Goal: Navigation & Orientation: Find specific page/section

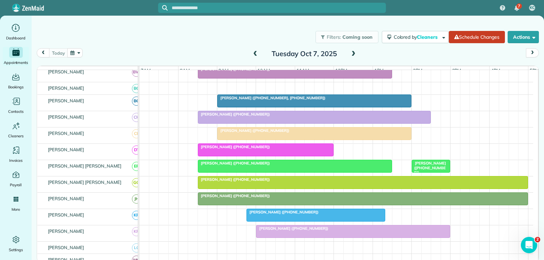
scroll to position [136, 0]
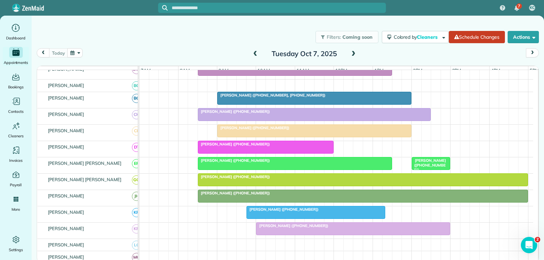
click at [284, 153] on div at bounding box center [265, 147] width 135 height 12
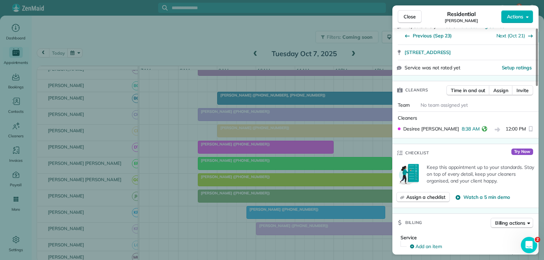
scroll to position [136, 0]
click at [406, 16] on span "Close" at bounding box center [409, 16] width 12 height 7
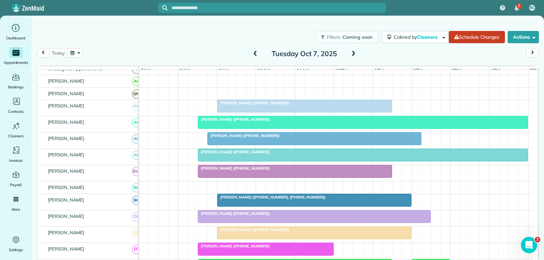
scroll to position [68, 0]
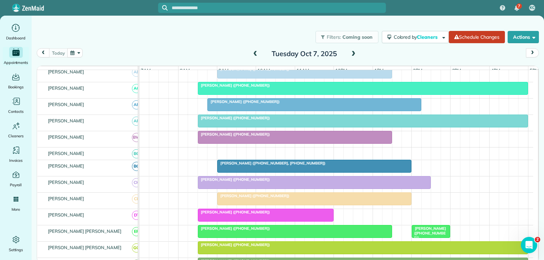
click at [290, 221] on div at bounding box center [265, 215] width 135 height 12
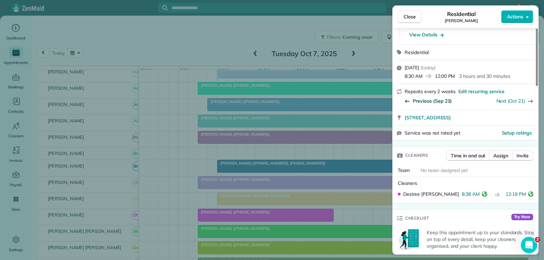
scroll to position [2, 0]
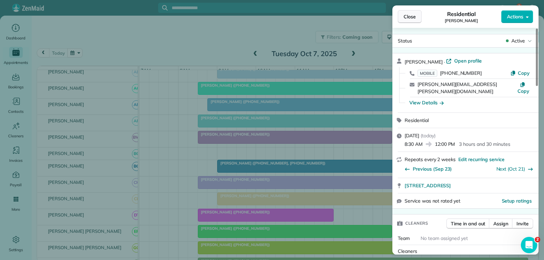
click at [413, 16] on span "Close" at bounding box center [409, 16] width 12 height 7
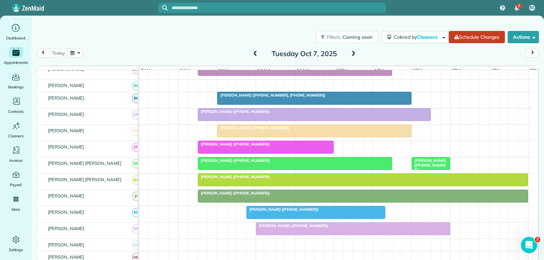
scroll to position [159, 0]
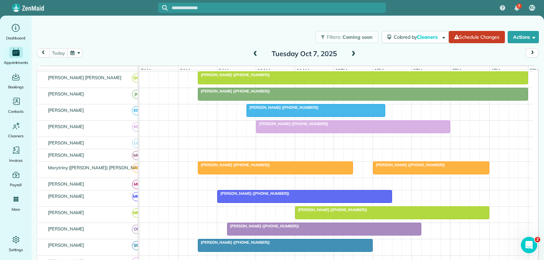
click at [306, 174] on div at bounding box center [275, 168] width 155 height 12
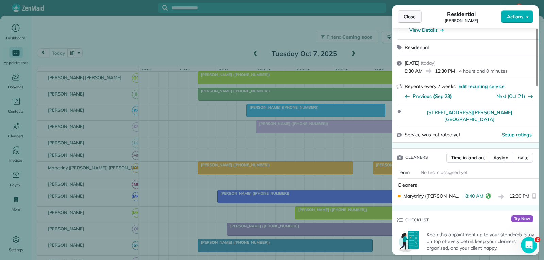
click at [410, 15] on span "Close" at bounding box center [409, 16] width 12 height 7
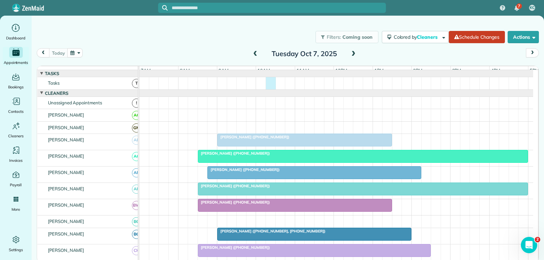
click at [266, 86] on div at bounding box center [335, 83] width 393 height 12
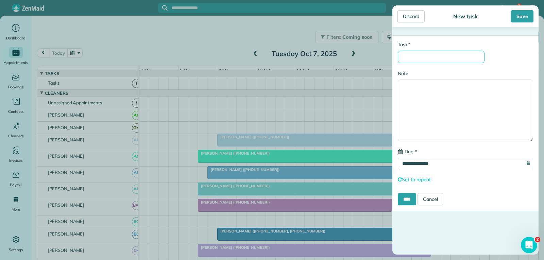
click at [414, 59] on input "* Task" at bounding box center [440, 57] width 87 height 13
type input "**********"
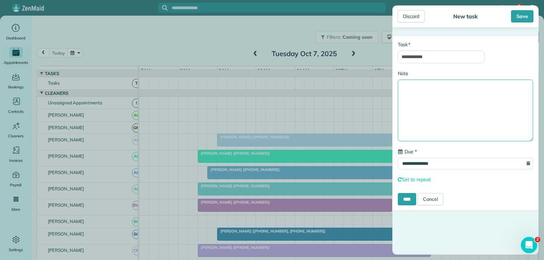
click at [411, 93] on textarea "Note" at bounding box center [464, 110] width 135 height 62
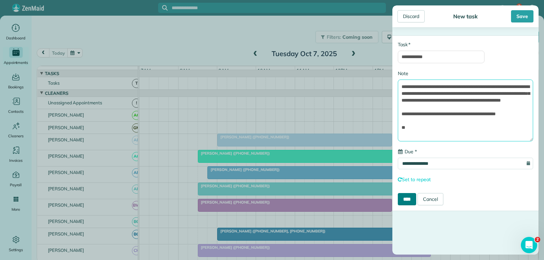
type textarea "**********"
click at [409, 198] on input "****" at bounding box center [406, 199] width 18 height 12
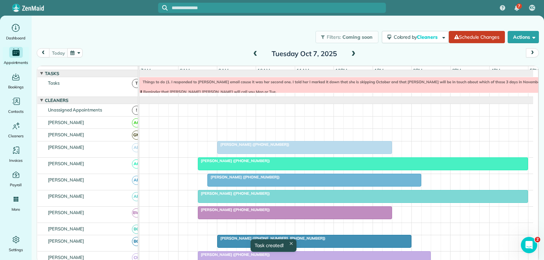
scroll to position [7, 0]
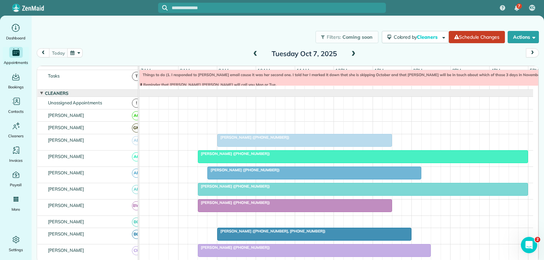
click at [342, 87] on div "Things to do (1. I responded to [PERSON_NAME] email cause it was her second one…" at bounding box center [353, 84] width 427 height 24
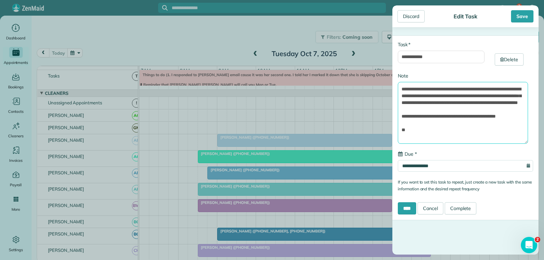
click at [417, 135] on textarea "**********" at bounding box center [462, 113] width 130 height 62
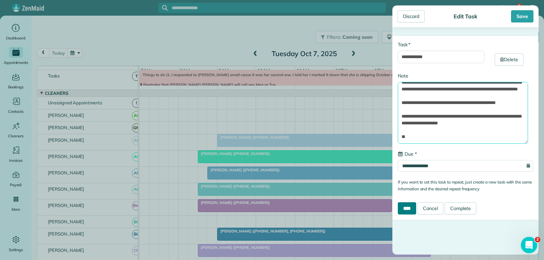
type textarea "**********"
click at [405, 207] on input "****" at bounding box center [406, 208] width 18 height 12
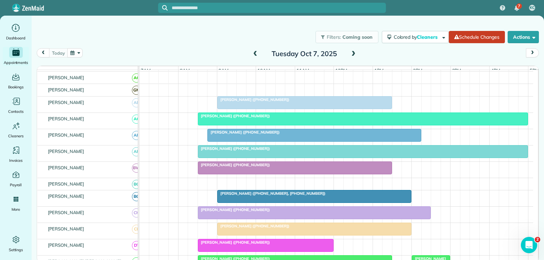
scroll to position [34, 0]
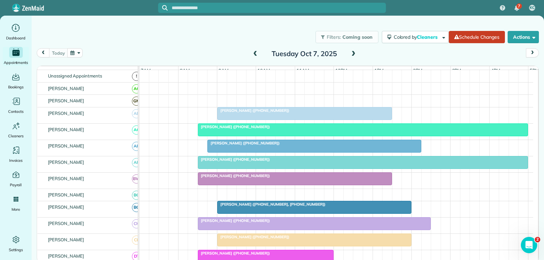
click at [368, 113] on div "[PERSON_NAME] ([PHONE_NUMBER])" at bounding box center [304, 110] width 171 height 5
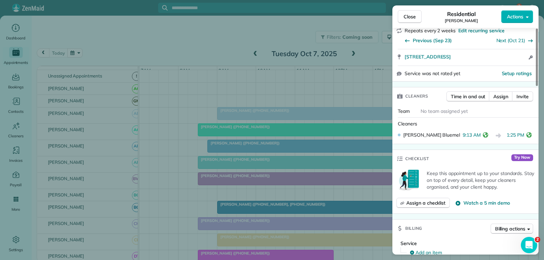
scroll to position [136, 0]
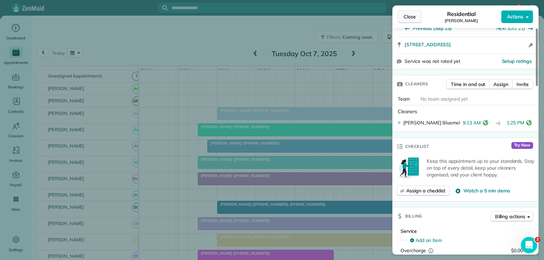
click at [407, 18] on span "Close" at bounding box center [409, 16] width 12 height 7
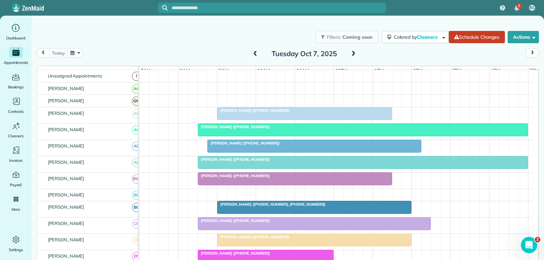
scroll to position [68, 0]
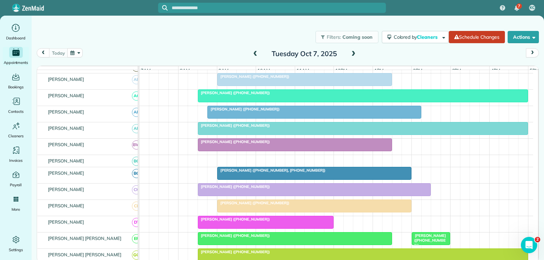
click at [313, 144] on div "[PERSON_NAME] ([PHONE_NUMBER])" at bounding box center [295, 141] width 190 height 5
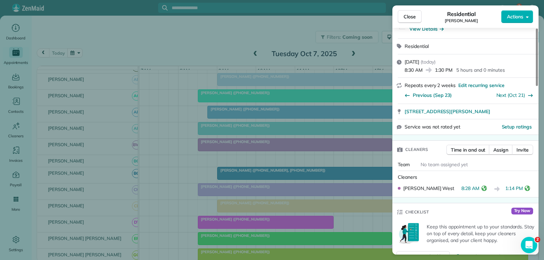
scroll to position [102, 0]
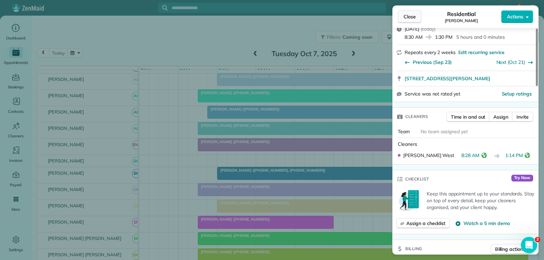
click at [414, 16] on span "Close" at bounding box center [409, 16] width 12 height 7
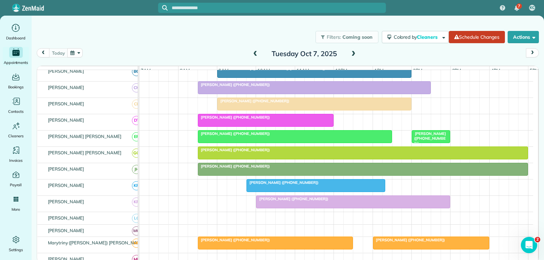
scroll to position [204, 0]
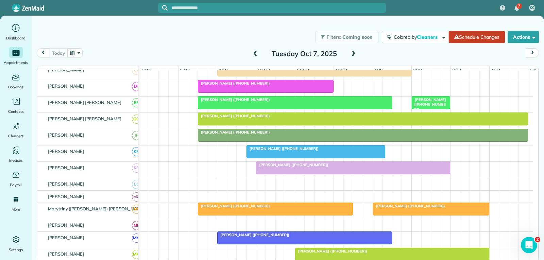
click at [347, 151] on div "[PERSON_NAME] ([PHONE_NUMBER])" at bounding box center [315, 148] width 135 height 5
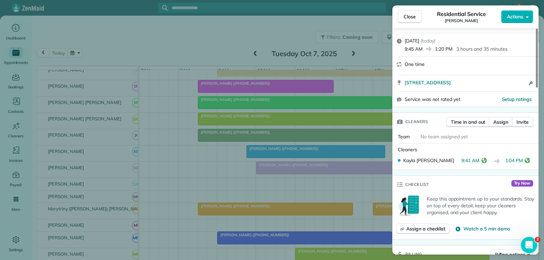
scroll to position [102, 0]
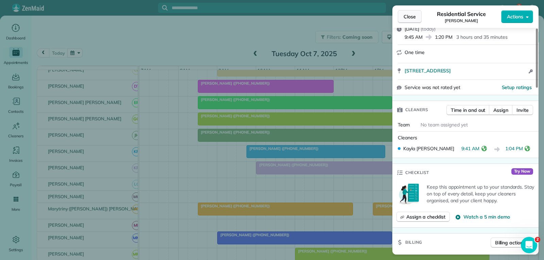
click at [404, 18] on span "Close" at bounding box center [409, 16] width 12 height 7
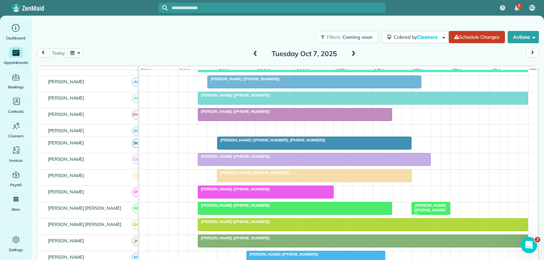
scroll to position [102, 0]
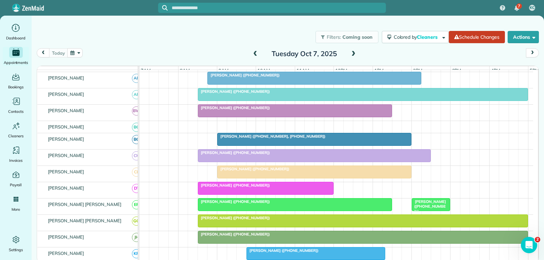
click at [343, 211] on div at bounding box center [294, 204] width 193 height 12
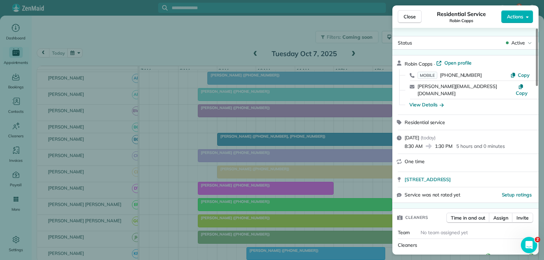
scroll to position [68, 0]
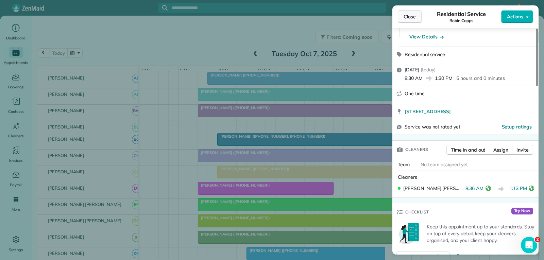
click at [411, 21] on button "Close" at bounding box center [409, 16] width 24 height 13
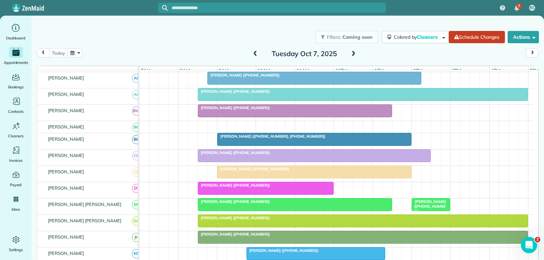
click at [430, 210] on span "[PERSON_NAME] ([PHONE_NUMBER])" at bounding box center [428, 206] width 35 height 15
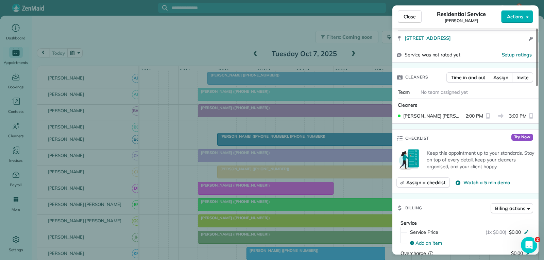
scroll to position [136, 0]
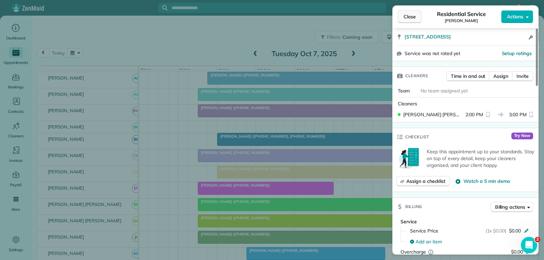
click at [414, 16] on span "Close" at bounding box center [409, 16] width 12 height 7
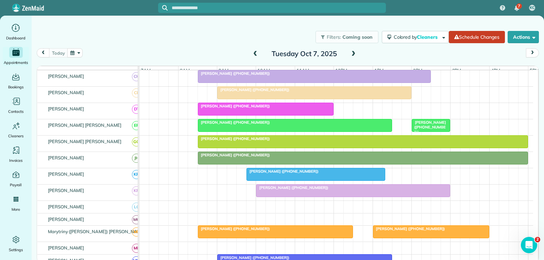
scroll to position [204, 0]
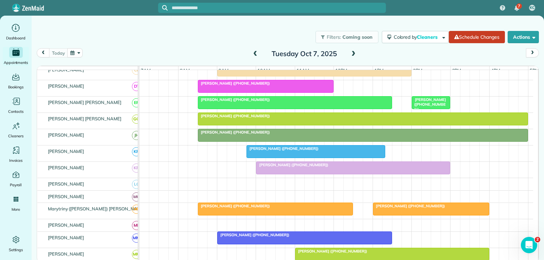
click at [344, 151] on div "[PERSON_NAME] ([PHONE_NUMBER])" at bounding box center [315, 148] width 135 height 5
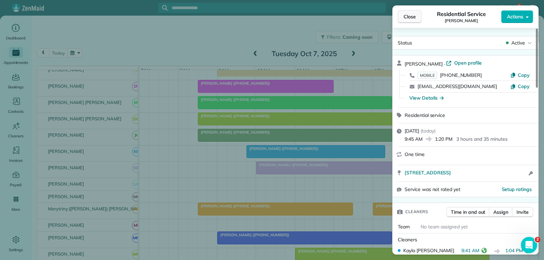
click at [413, 16] on span "Close" at bounding box center [409, 16] width 12 height 7
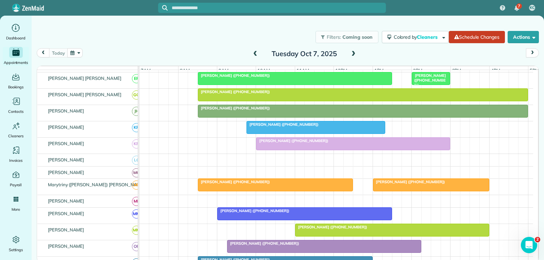
scroll to position [238, 0]
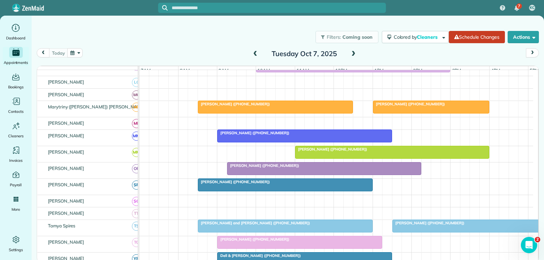
click at [334, 106] on div "[PERSON_NAME] ([PHONE_NUMBER])" at bounding box center [275, 104] width 151 height 5
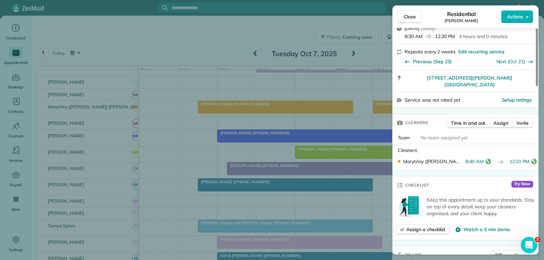
drag, startPoint x: 414, startPoint y: 17, endPoint x: 410, endPoint y: 25, distance: 9.0
click at [414, 17] on span "Close" at bounding box center [409, 16] width 12 height 7
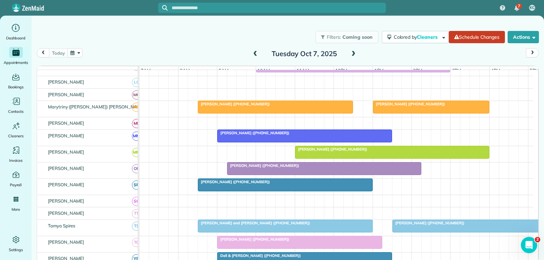
click at [420, 106] on span "[PERSON_NAME] ([PHONE_NUMBER])" at bounding box center [408, 104] width 73 height 5
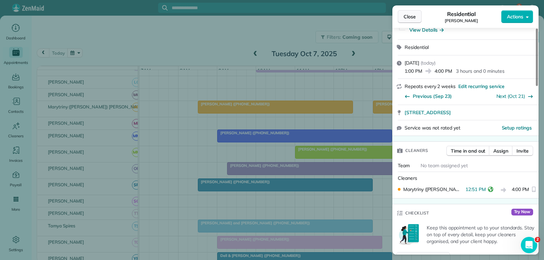
click at [414, 15] on span "Close" at bounding box center [409, 16] width 12 height 7
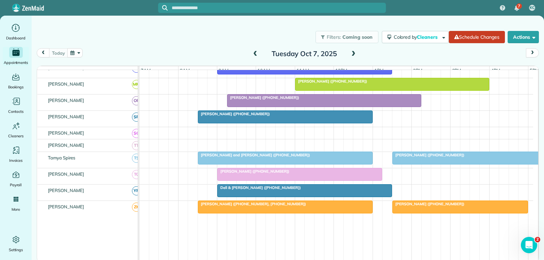
click at [335, 164] on div at bounding box center [285, 158] width 174 height 12
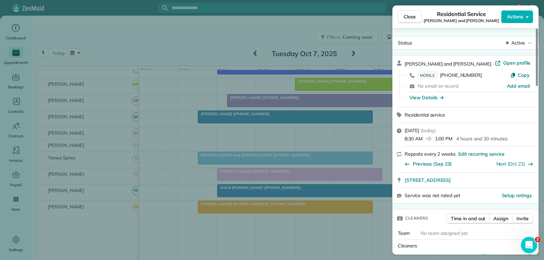
scroll to position [136, 0]
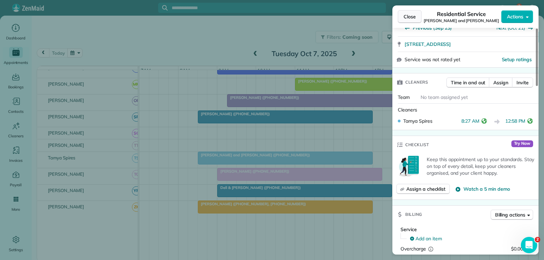
click at [410, 14] on span "Close" at bounding box center [409, 16] width 12 height 7
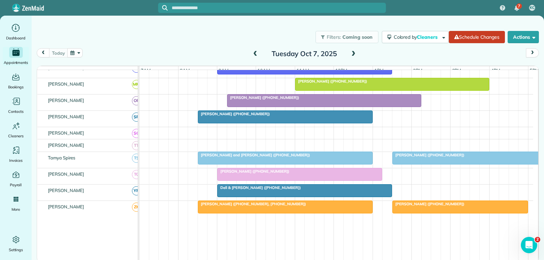
click at [432, 163] on div at bounding box center [469, 158] width 155 height 12
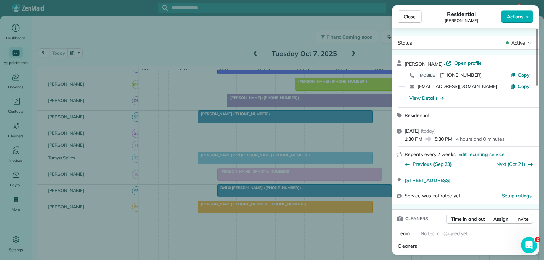
scroll to position [68, 0]
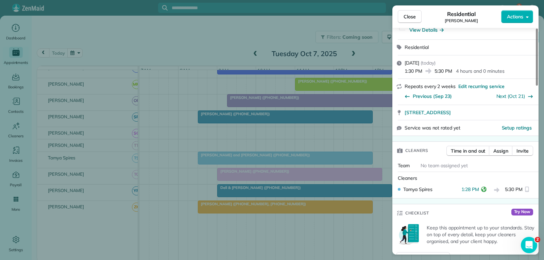
click at [411, 21] on button "Close" at bounding box center [409, 16] width 24 height 13
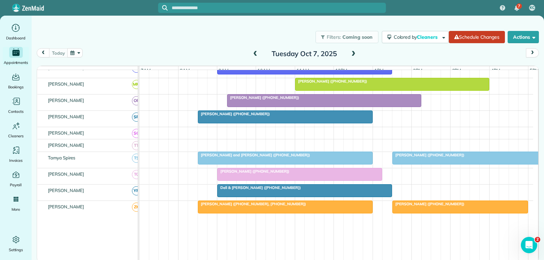
click at [343, 174] on div "[PERSON_NAME] ([PHONE_NUMBER])" at bounding box center [299, 171] width 161 height 5
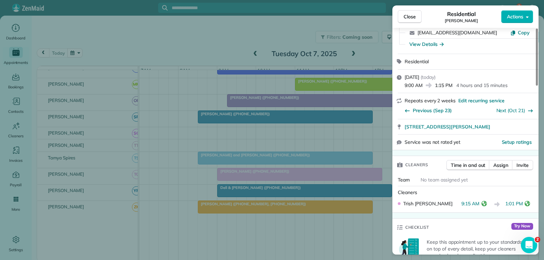
scroll to position [68, 0]
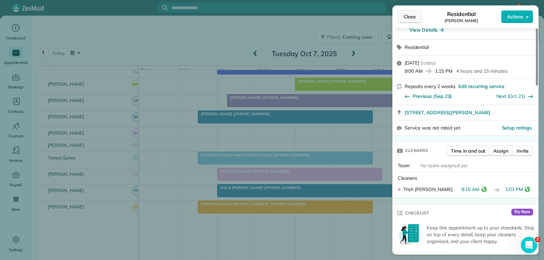
click at [414, 14] on span "Close" at bounding box center [409, 16] width 12 height 7
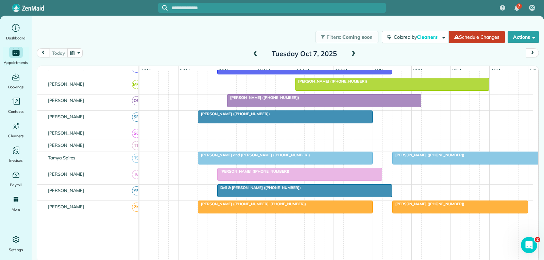
scroll to position [408, 0]
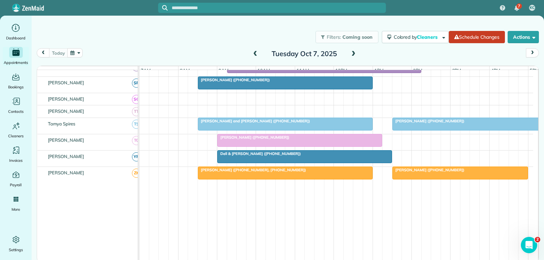
click at [316, 156] on div "Dell & [PERSON_NAME] ([PHONE_NUMBER])" at bounding box center [304, 153] width 171 height 5
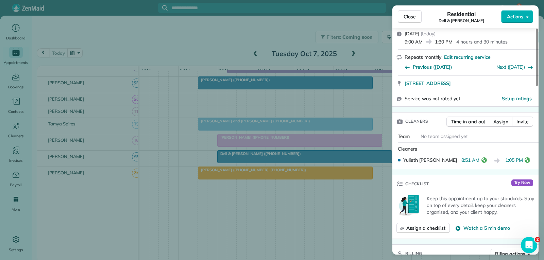
scroll to position [102, 0]
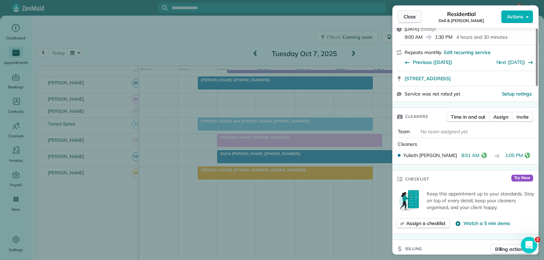
click at [411, 15] on span "Close" at bounding box center [409, 16] width 12 height 7
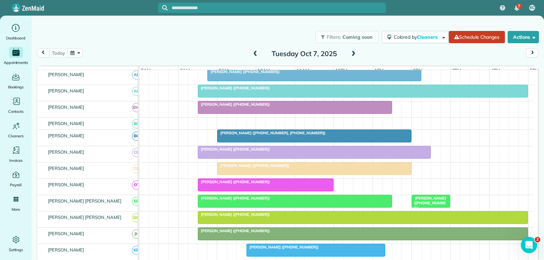
scroll to position [68, 0]
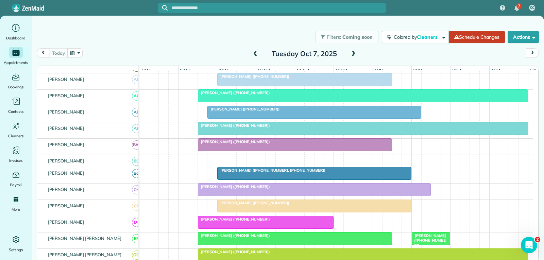
click at [371, 178] on div at bounding box center [313, 173] width 193 height 12
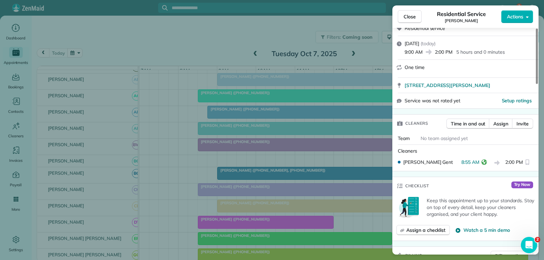
scroll to position [136, 0]
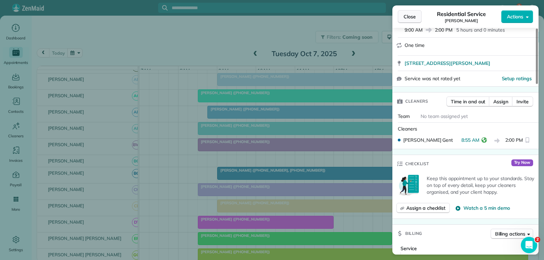
click at [409, 19] on span "Close" at bounding box center [409, 16] width 12 height 7
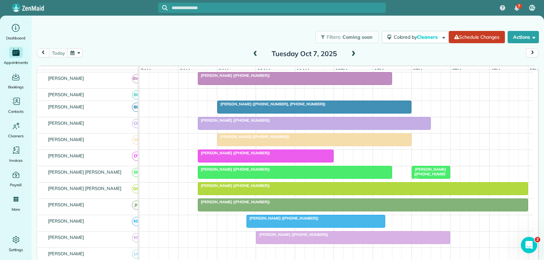
scroll to position [136, 0]
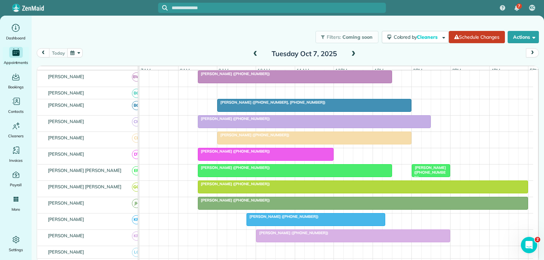
click at [345, 137] on div "[PERSON_NAME] ([PHONE_NUMBER])" at bounding box center [314, 134] width 190 height 5
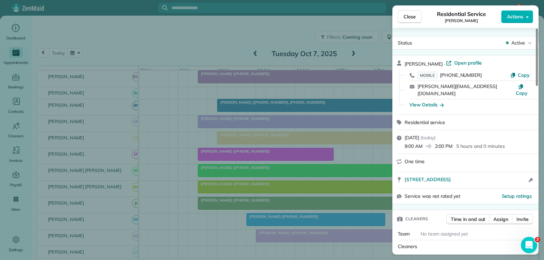
scroll to position [68, 0]
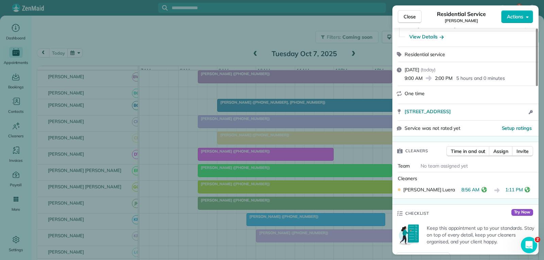
drag, startPoint x: 416, startPoint y: 15, endPoint x: 411, endPoint y: 21, distance: 8.0
click at [416, 15] on button "Close" at bounding box center [409, 16] width 24 height 13
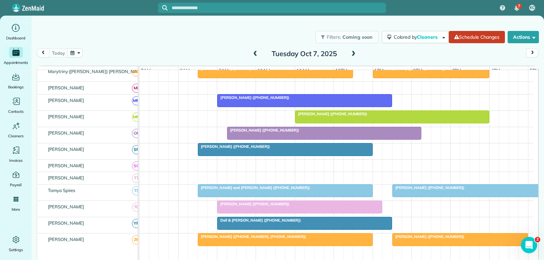
scroll to position [340, 0]
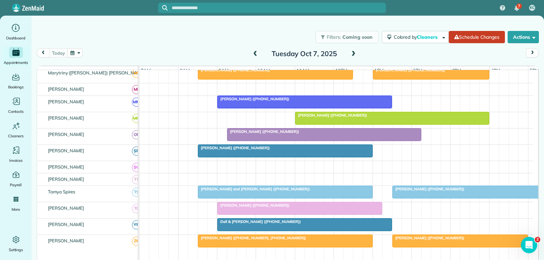
click at [294, 157] on div at bounding box center [285, 151] width 174 height 12
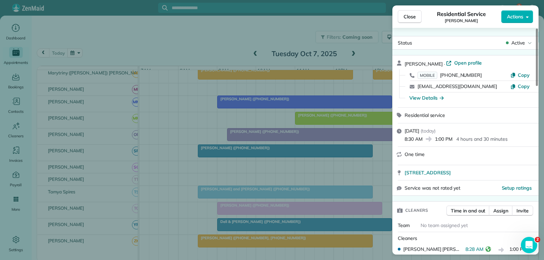
drag, startPoint x: 406, startPoint y: 17, endPoint x: 404, endPoint y: 21, distance: 4.7
click at [406, 17] on span "Close" at bounding box center [409, 16] width 12 height 7
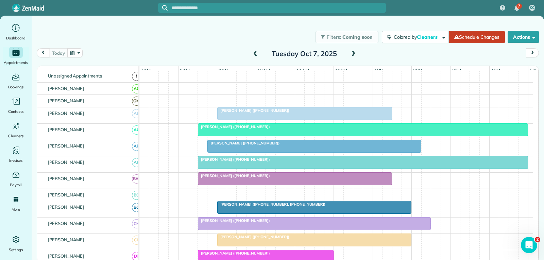
scroll to position [68, 0]
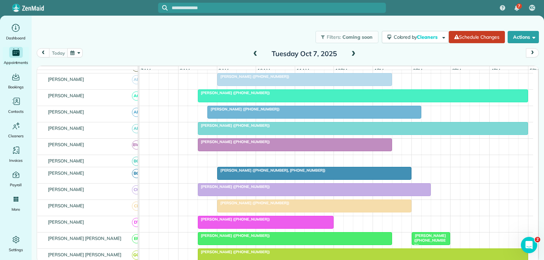
click at [295, 117] on div at bounding box center [314, 112] width 213 height 12
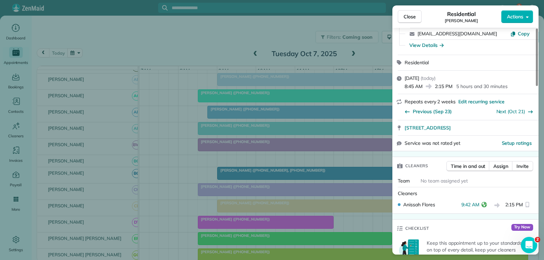
scroll to position [68, 0]
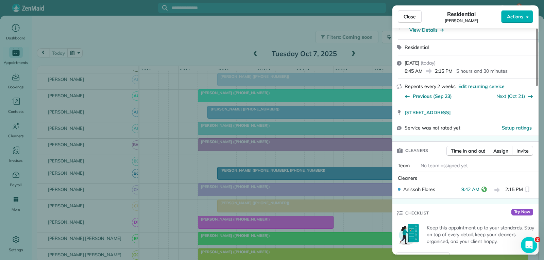
click at [413, 15] on span "Close" at bounding box center [409, 16] width 12 height 7
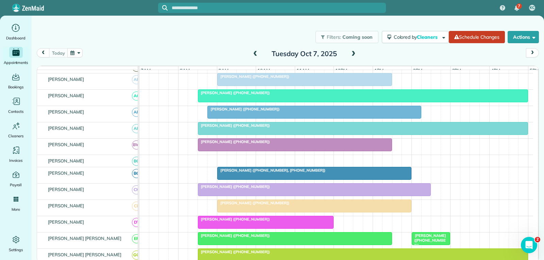
scroll to position [102, 0]
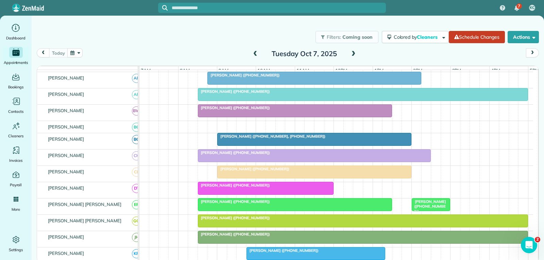
click at [304, 144] on div at bounding box center [313, 139] width 193 height 12
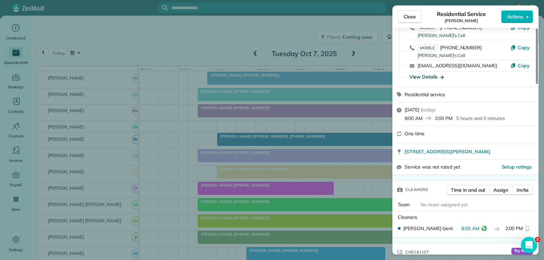
scroll to position [68, 0]
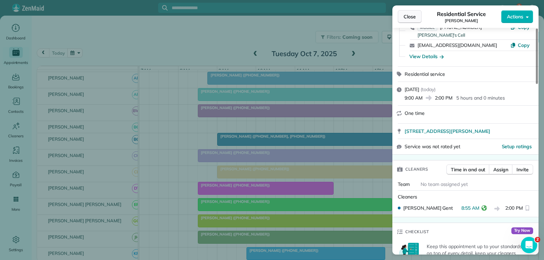
click at [416, 18] on button "Close" at bounding box center [409, 16] width 24 height 13
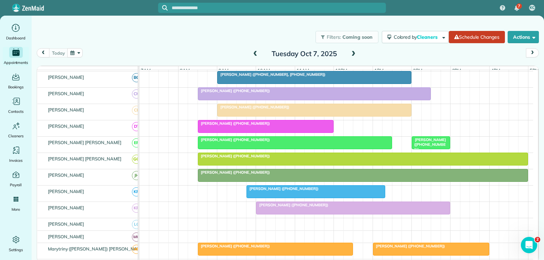
scroll to position [170, 0]
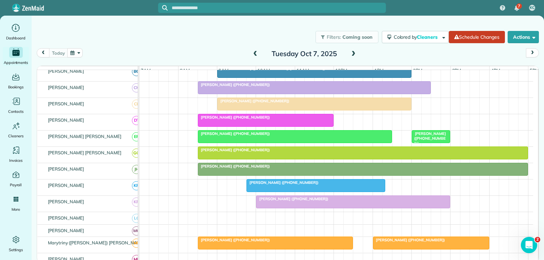
click at [434, 139] on span "[PERSON_NAME] ([PHONE_NUMBER])" at bounding box center [428, 138] width 35 height 15
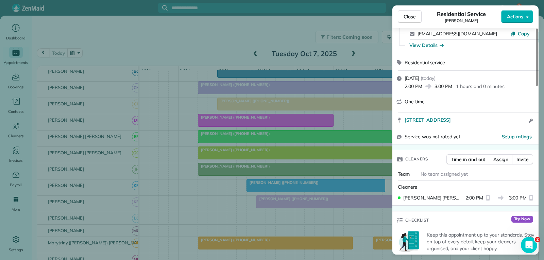
scroll to position [68, 0]
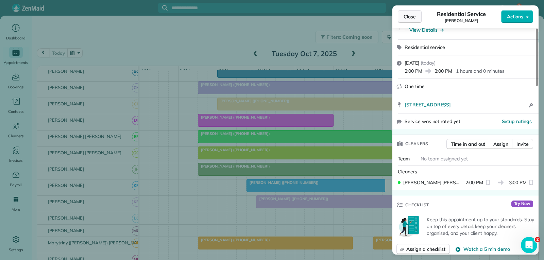
click at [407, 18] on span "Close" at bounding box center [409, 16] width 12 height 7
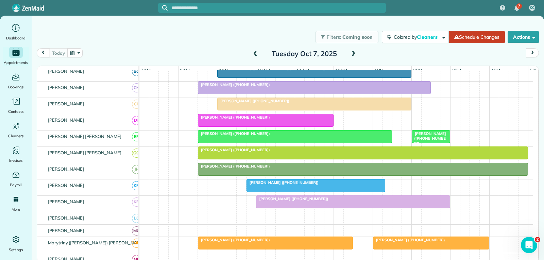
click at [308, 169] on div "[PERSON_NAME] ([PHONE_NUMBER])" at bounding box center [363, 166] width 326 height 5
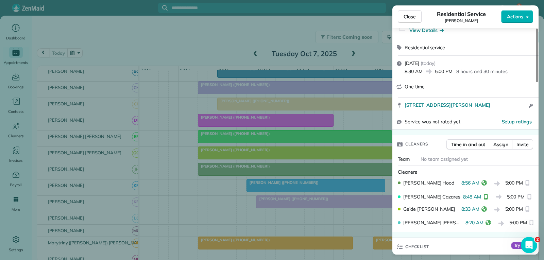
scroll to position [68, 0]
click at [407, 18] on span "Close" at bounding box center [409, 16] width 12 height 7
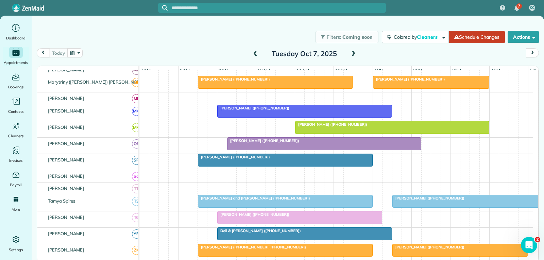
scroll to position [340, 0]
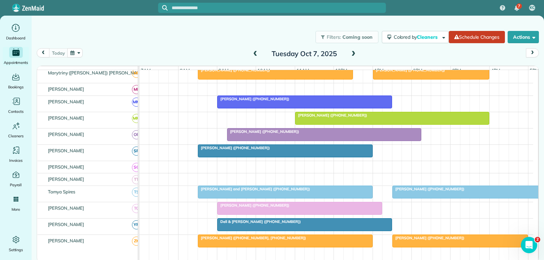
click at [343, 157] on div at bounding box center [285, 151] width 174 height 12
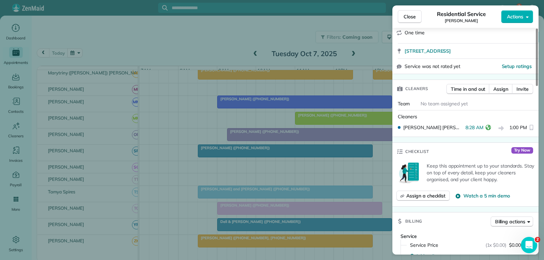
scroll to position [136, 0]
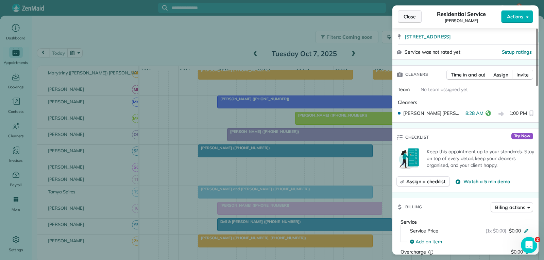
click at [406, 19] on span "Close" at bounding box center [409, 16] width 12 height 7
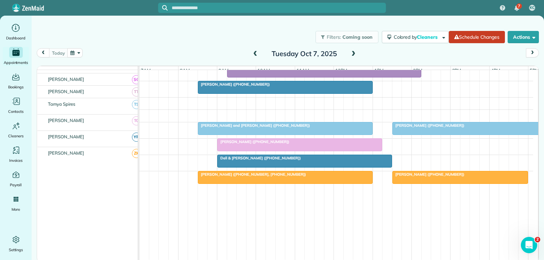
scroll to position [393, 0]
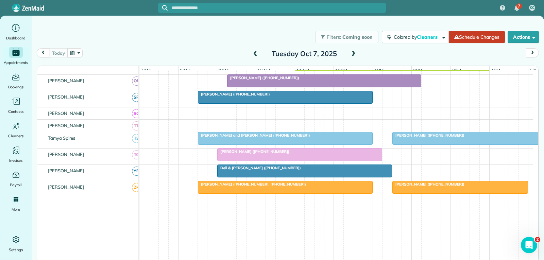
click at [327, 103] on div at bounding box center [285, 97] width 174 height 12
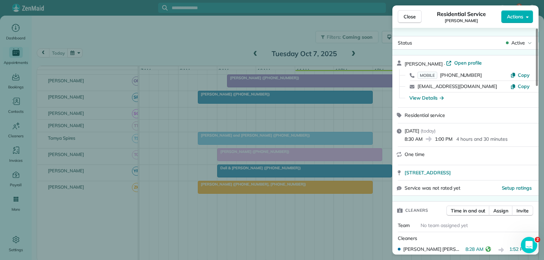
scroll to position [34, 0]
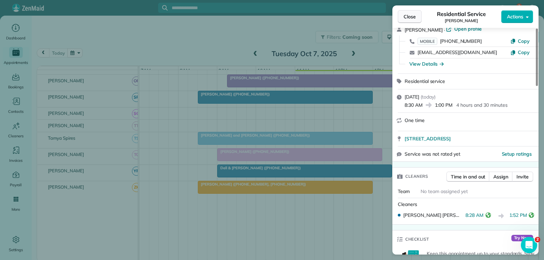
click at [407, 18] on span "Close" at bounding box center [409, 16] width 12 height 7
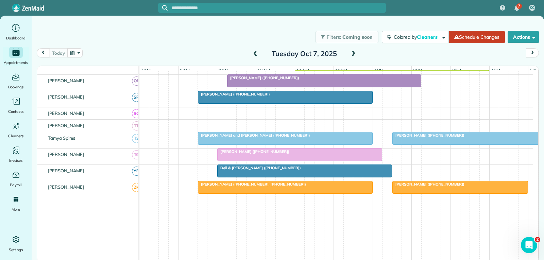
click at [312, 87] on div at bounding box center [323, 81] width 193 height 12
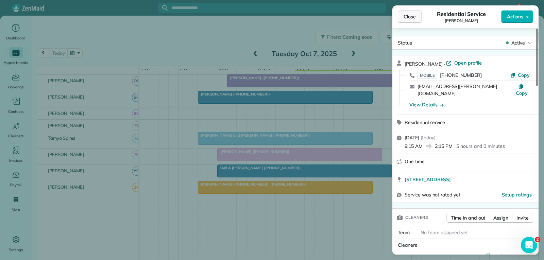
click at [413, 17] on span "Close" at bounding box center [409, 16] width 12 height 7
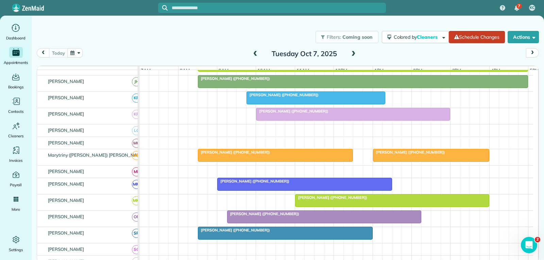
scroll to position [224, 0]
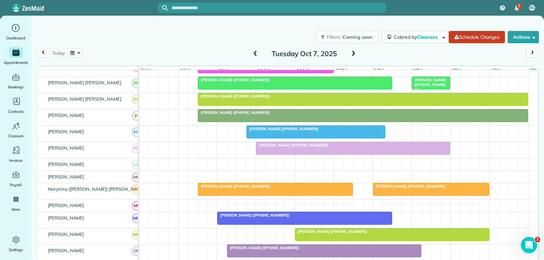
click at [319, 147] on div "[PERSON_NAME] ([PHONE_NUMBER])" at bounding box center [353, 145] width 190 height 5
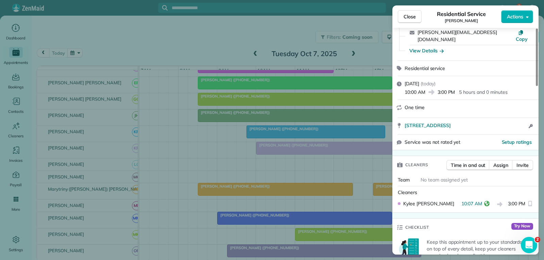
scroll to position [68, 0]
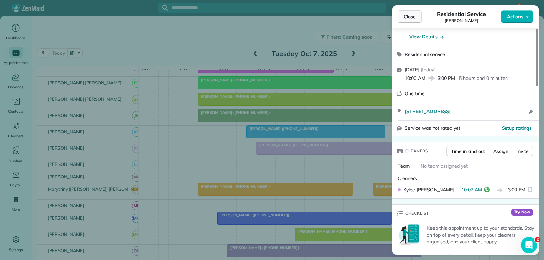
click at [413, 18] on span "Close" at bounding box center [409, 16] width 12 height 7
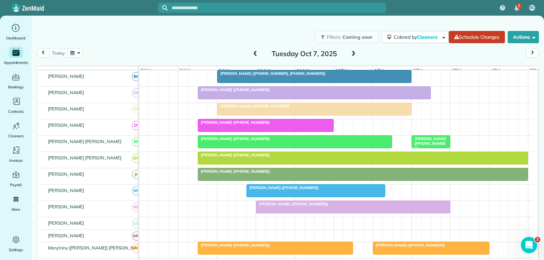
scroll to position [156, 0]
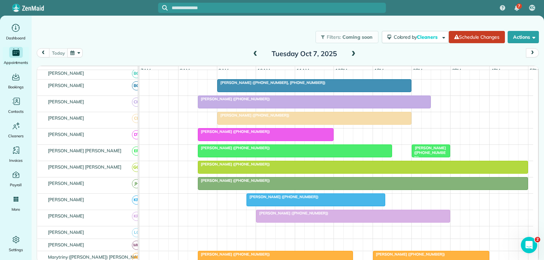
click at [302, 183] on div "[PERSON_NAME] ([PHONE_NUMBER])" at bounding box center [363, 180] width 326 height 5
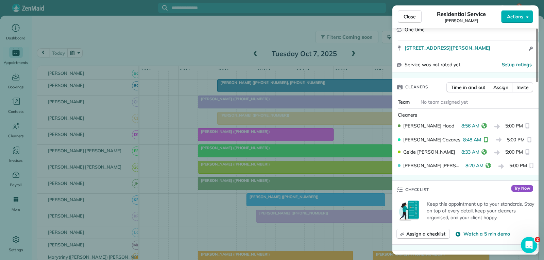
scroll to position [136, 0]
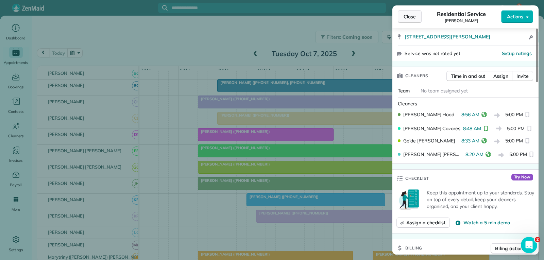
click at [412, 16] on span "Close" at bounding box center [409, 16] width 12 height 7
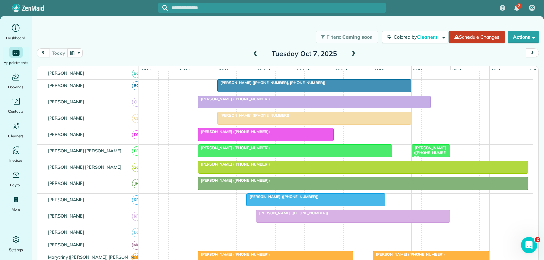
scroll to position [122, 0]
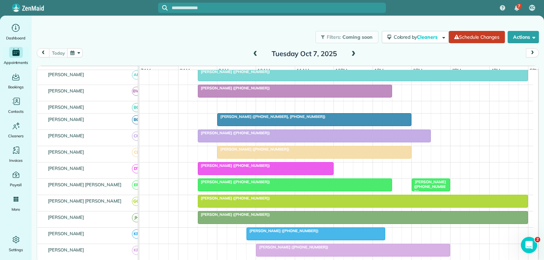
click at [317, 141] on div at bounding box center [314, 136] width 232 height 12
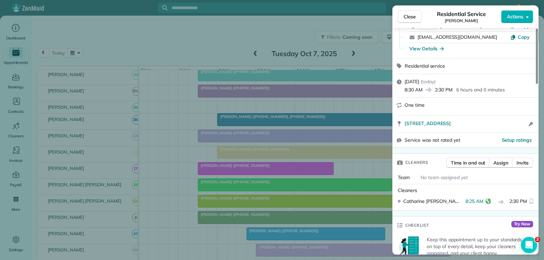
scroll to position [68, 0]
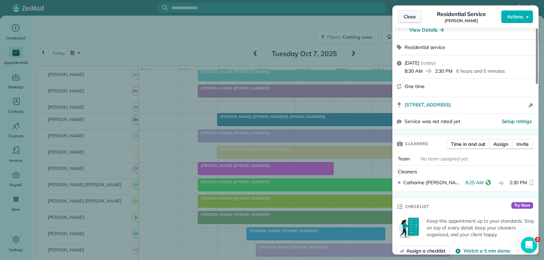
click at [413, 16] on span "Close" at bounding box center [409, 16] width 12 height 7
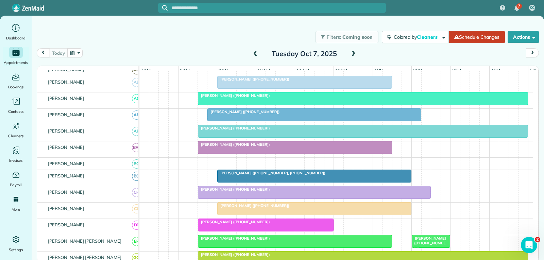
scroll to position [54, 0]
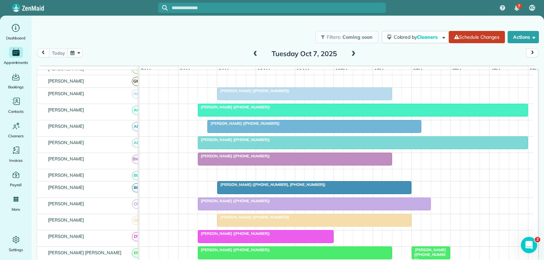
click at [308, 132] on div at bounding box center [314, 126] width 213 height 12
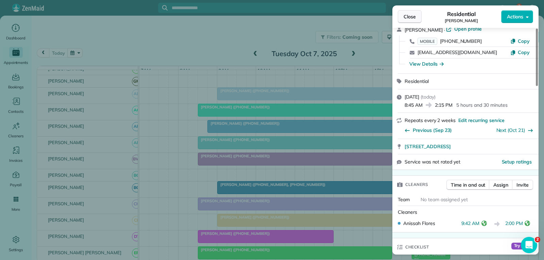
click at [416, 18] on button "Close" at bounding box center [409, 16] width 24 height 13
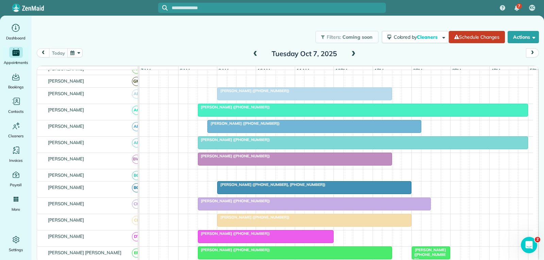
click at [277, 193] on div at bounding box center [313, 187] width 193 height 12
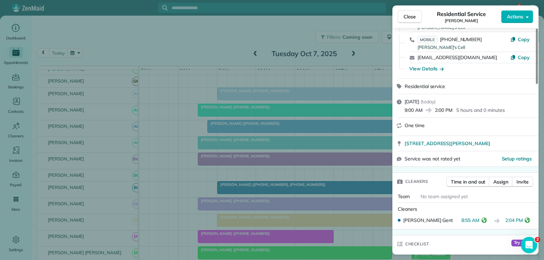
scroll to position [68, 0]
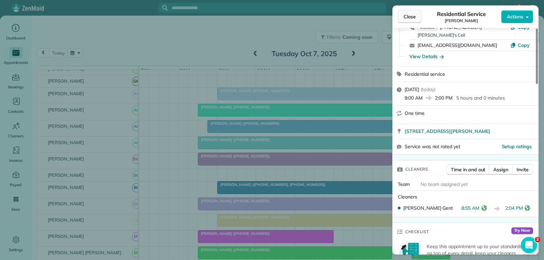
click at [406, 21] on button "Close" at bounding box center [409, 16] width 24 height 13
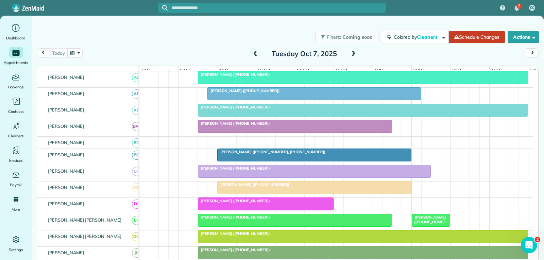
scroll to position [122, 0]
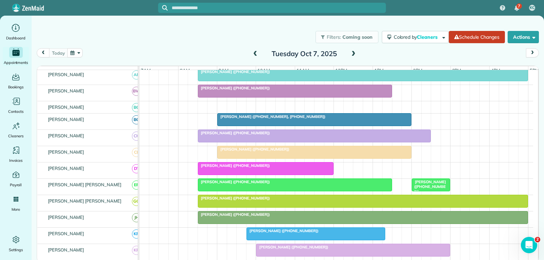
click at [431, 190] on span "[PERSON_NAME] ([PHONE_NUMBER])" at bounding box center [428, 186] width 35 height 15
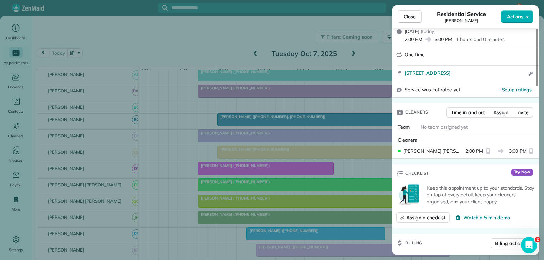
scroll to position [102, 0]
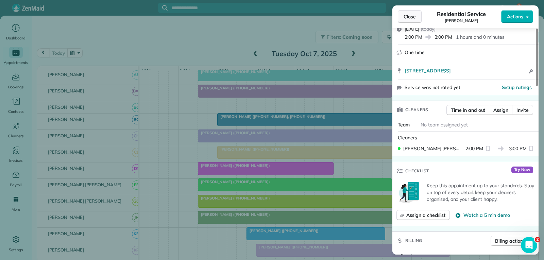
click at [409, 17] on span "Close" at bounding box center [409, 16] width 12 height 7
